Goal: Browse casually: Explore the website without a specific task or goal

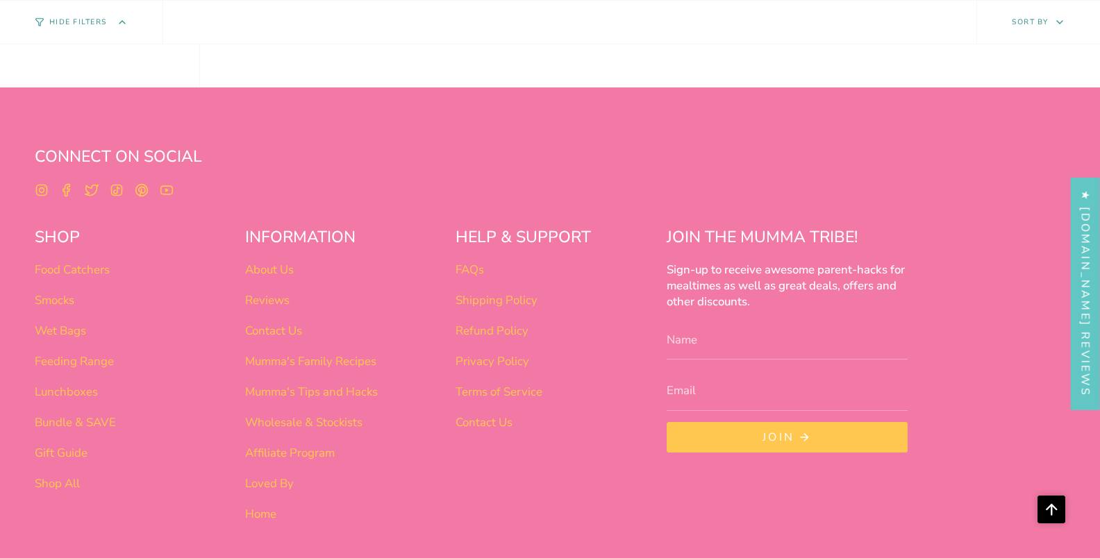
scroll to position [5847, 0]
